Goal: Task Accomplishment & Management: Manage account settings

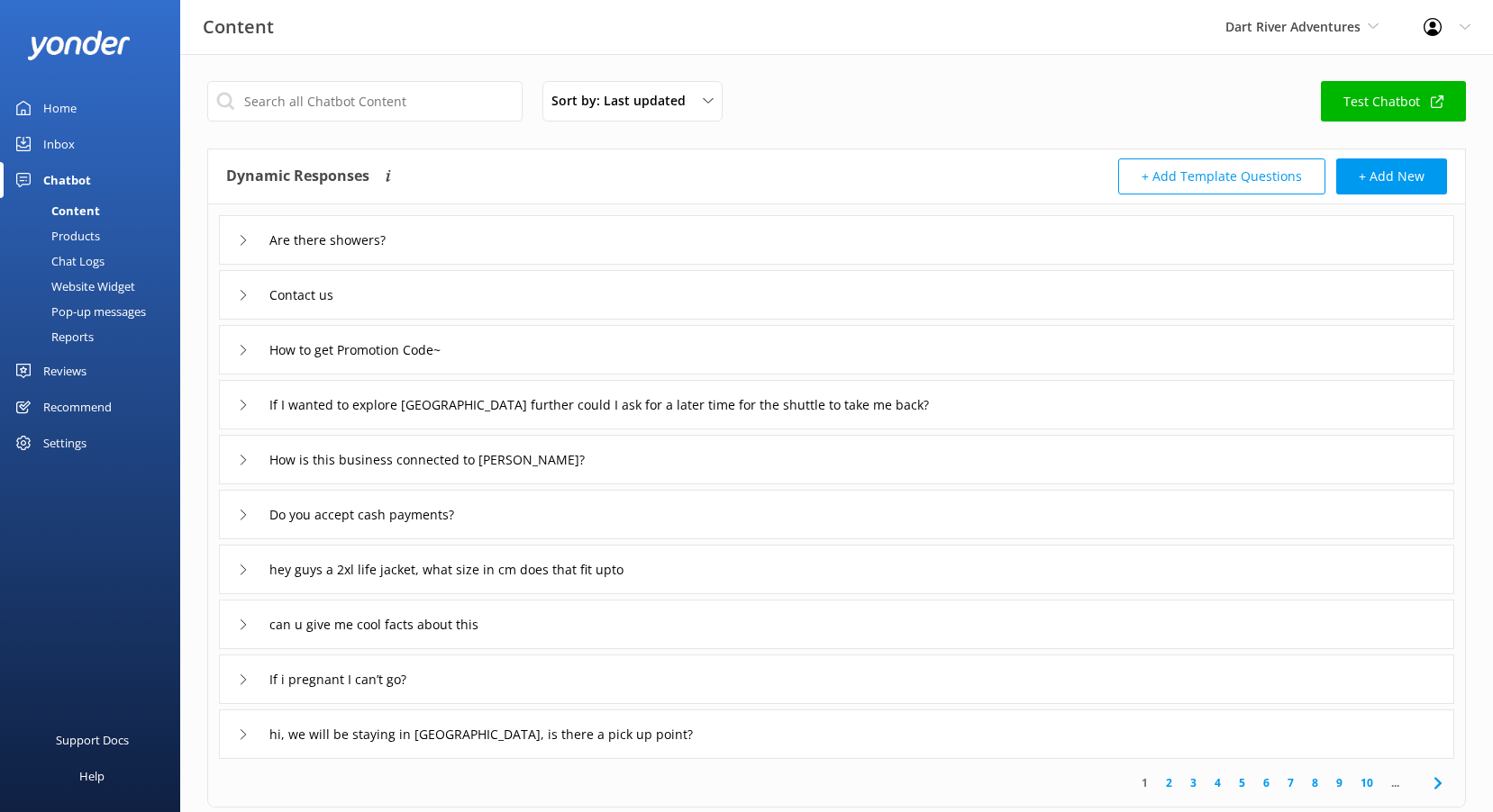
click at [70, 372] on div "Reviews" at bounding box center [64, 371] width 43 height 36
